Goal: Transaction & Acquisition: Download file/media

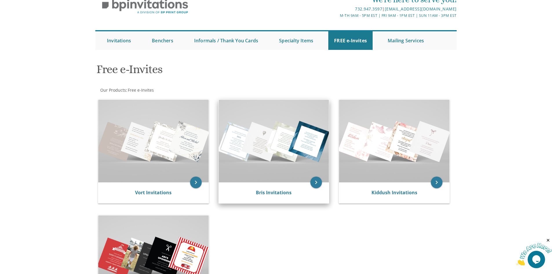
click at [294, 153] on img at bounding box center [274, 141] width 110 height 83
click at [311, 184] on icon "keyboard_arrow_right" at bounding box center [316, 182] width 12 height 12
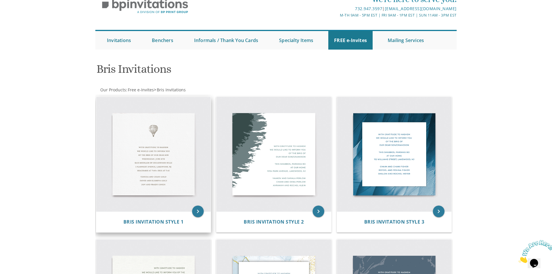
scroll to position [29, 0]
click at [200, 215] on icon "keyboard_arrow_right" at bounding box center [198, 212] width 12 height 12
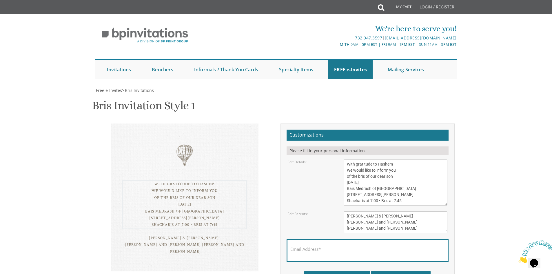
drag, startPoint x: 385, startPoint y: 184, endPoint x: 369, endPoint y: 183, distance: 16.8
click at [369, 183] on textarea "With gratitude to Hashem We would like to inform you of the bris of our dear so…" at bounding box center [395, 182] width 104 height 46
drag, startPoint x: 408, startPoint y: 189, endPoint x: 340, endPoint y: 188, distance: 67.8
click at [340, 188] on div "With gratitude to Hashem We would like to inform you of the bris of our dear so…" at bounding box center [395, 182] width 112 height 46
drag, startPoint x: 409, startPoint y: 192, endPoint x: 343, endPoint y: 191, distance: 66.3
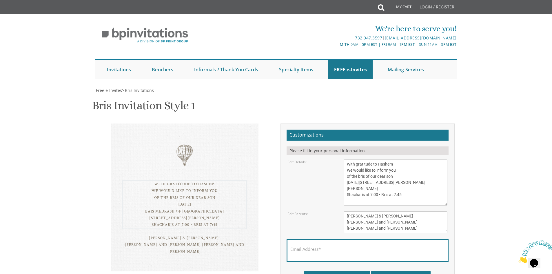
click at [343, 191] on div "With gratitude to Hashem We would like to inform you of the bris of our dear so…" at bounding box center [395, 182] width 112 height 46
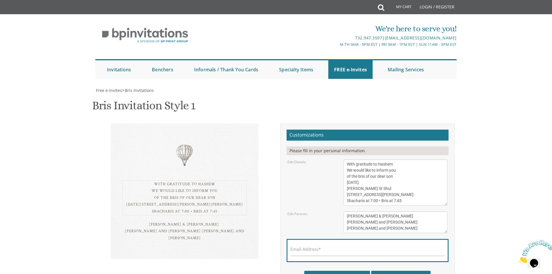
scroll to position [58, 0]
type textarea "With gratitude to Hashem We would like to inform you of the bris of our dear so…"
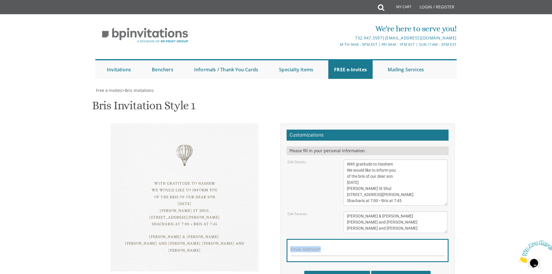
drag, startPoint x: 396, startPoint y: 175, endPoint x: 350, endPoint y: 158, distance: 48.9
click at [350, 158] on form "Customizations Please fill in your personal information. Edit Details: Edit Par…" at bounding box center [367, 206] width 162 height 155
drag, startPoint x: 397, startPoint y: 170, endPoint x: 335, endPoint y: 155, distance: 64.3
click at [335, 211] on div "Edit Parents: [PERSON_NAME] & [PERSON_NAME] [PERSON_NAME] and [PERSON_NAME] [PE…" at bounding box center [367, 222] width 169 height 22
paste textarea "[PERSON_NAME] and [PERSON_NAME] and [PERSON_NAME] [PERSON_NAME] and [PERSON_NAM…"
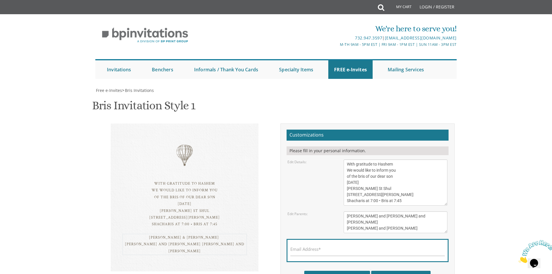
click at [401, 211] on textarea "[PERSON_NAME] & [PERSON_NAME] [PERSON_NAME] and [PERSON_NAME] [PERSON_NAME] and…" at bounding box center [395, 222] width 104 height 22
type textarea "[PERSON_NAME] and [PERSON_NAME] and [PERSON_NAME] [PERSON_NAME] and [PERSON_NAM…"
click at [339, 248] on input "Email Address*" at bounding box center [367, 251] width 154 height 7
type input "[EMAIL_ADDRESS][DOMAIN_NAME]"
click at [406, 270] on input "Download PDF" at bounding box center [400, 277] width 59 height 14
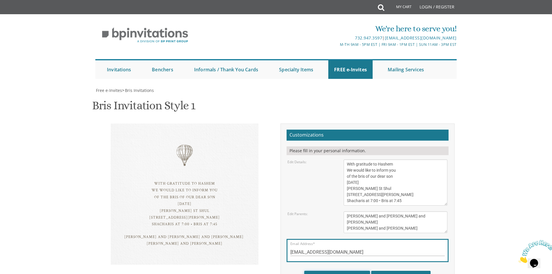
click at [362, 270] on input "Download Image" at bounding box center [337, 277] width 66 height 14
click at [361, 270] on input "Download Image" at bounding box center [337, 277] width 66 height 14
